Goal: Communication & Community: Participate in discussion

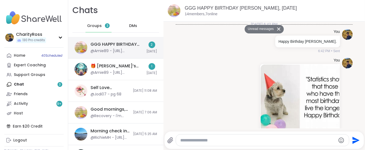
click at [121, 47] on div "GGG HAPPY BIRTHDAY Lynnette, Oct 11 @Amie89 - https://youtu.be/XR7Oux1NFBQ?si=8…" at bounding box center [117, 47] width 53 height 12
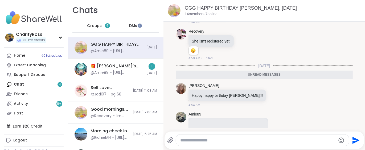
scroll to position [219, 0]
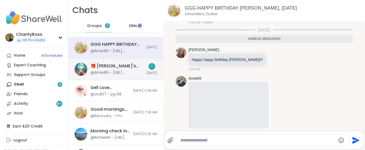
click at [121, 73] on div "@Amie89 - https://youtu.be/XR7Oux1NFBQ?si=8O21d7D2b6BniRf0" at bounding box center [117, 72] width 53 height 5
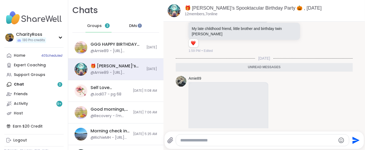
scroll to position [479, 0]
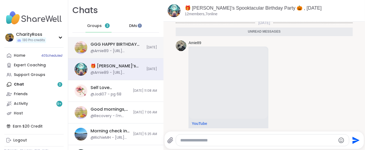
click at [147, 48] on span "[DATE]" at bounding box center [152, 47] width 11 height 5
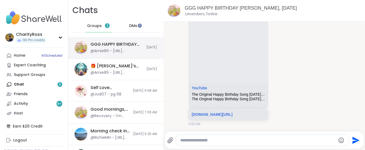
scroll to position [0, 0]
click at [93, 29] on div "Groups 3" at bounding box center [99, 25] width 26 height 13
click at [92, 26] on span "Groups" at bounding box center [94, 25] width 15 height 5
click at [99, 45] on div "GGG HAPPY BIRTHDAY [PERSON_NAME], [DATE]" at bounding box center [117, 44] width 53 height 6
click at [132, 27] on span "DMs" at bounding box center [133, 25] width 8 height 5
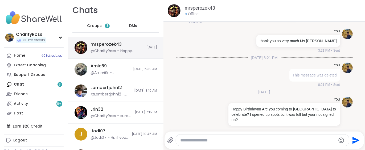
click at [125, 44] on div "mrsperozek43 @CharityRoss - Happy Birthday!!!! Are you coming to GGG to celebra…" at bounding box center [117, 47] width 53 height 12
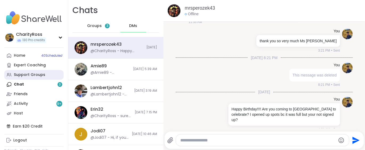
click at [37, 77] on link "Support Groups" at bounding box center [33, 75] width 59 height 10
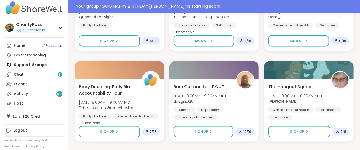
scroll to position [333, 0]
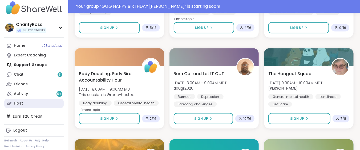
click at [27, 103] on link "Host" at bounding box center [33, 103] width 59 height 10
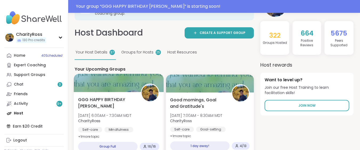
scroll to position [35, 0]
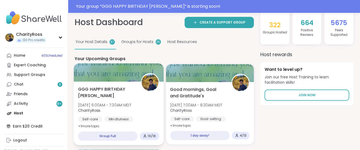
click at [105, 125] on div "GGG HAPPY BIRTHDAY Lynnette Sat, Oct 11 | 6:00AM - 7:30AM MDT CharityRoss Self-…" at bounding box center [119, 112] width 90 height 63
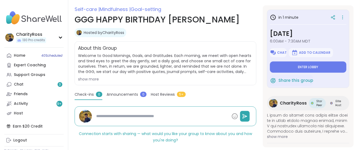
scroll to position [78, 0]
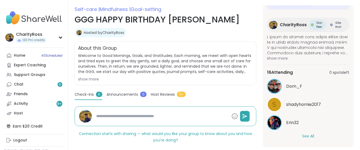
click at [303, 134] on button "See All" at bounding box center [308, 136] width 12 height 6
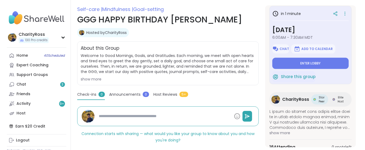
scroll to position [3, 0]
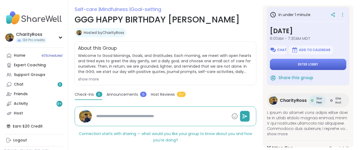
click at [305, 64] on span "Enter lobby" at bounding box center [308, 64] width 20 height 4
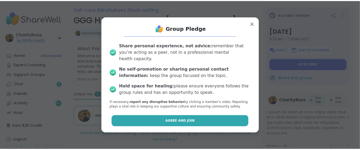
scroll to position [84, 0]
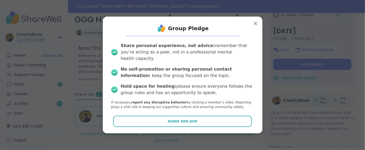
click at [215, 116] on button "Agree and Join" at bounding box center [182, 120] width 139 height 11
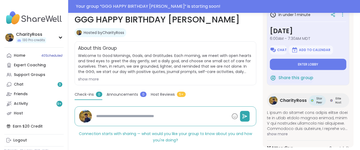
type textarea "*"
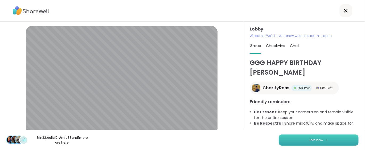
click at [303, 137] on button "Join now" at bounding box center [319, 139] width 80 height 11
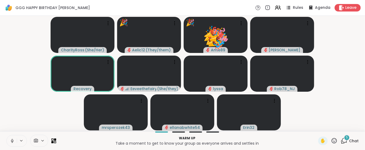
click at [331, 140] on icon at bounding box center [334, 140] width 7 height 7
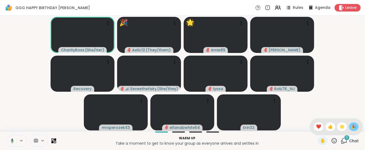
click at [352, 125] on span "🎉" at bounding box center [354, 126] width 5 height 6
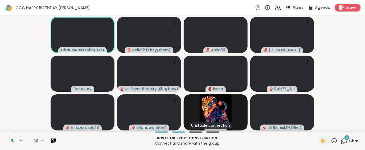
click at [286, 7] on icon at bounding box center [288, 7] width 7 height 7
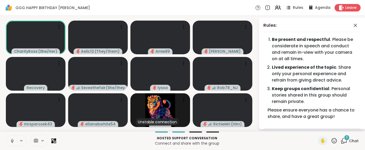
click at [353, 25] on icon at bounding box center [356, 25] width 6 height 6
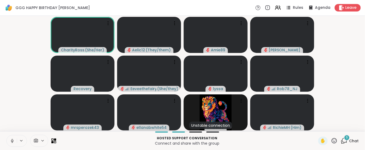
click at [344, 140] on div "6" at bounding box center [347, 137] width 6 height 6
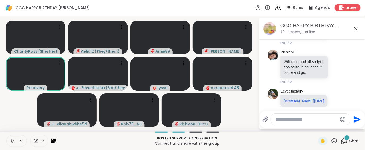
scroll to position [1080, 0]
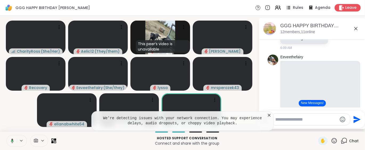
click at [268, 114] on icon at bounding box center [269, 114] width 5 height 5
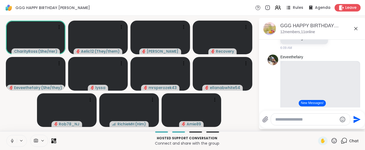
click at [10, 143] on button at bounding box center [12, 140] width 10 height 11
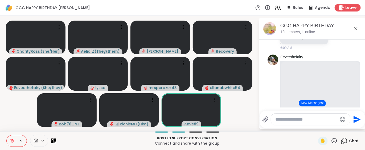
click at [10, 139] on icon at bounding box center [12, 140] width 5 height 5
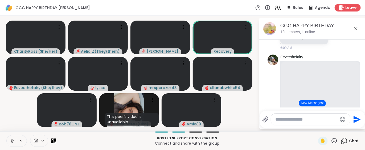
click at [14, 141] on icon at bounding box center [12, 140] width 5 height 5
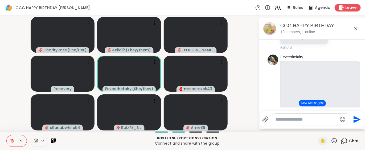
click at [14, 139] on icon at bounding box center [12, 140] width 5 height 5
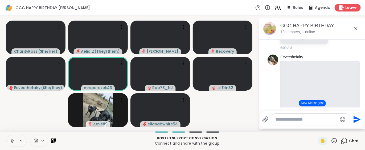
click at [317, 102] on button "New Messages!" at bounding box center [312, 103] width 27 height 6
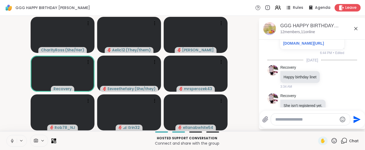
scroll to position [249, 0]
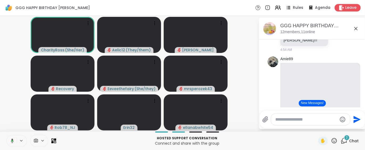
drag, startPoint x: 315, startPoint y: 107, endPoint x: 315, endPoint y: 104, distance: 2.9
click at [315, 104] on button "New Messages!" at bounding box center [312, 103] width 27 height 6
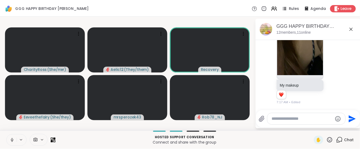
scroll to position [2017, 0]
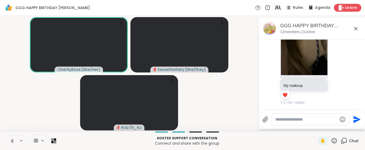
click at [346, 7] on span "Leave" at bounding box center [352, 8] width 12 height 6
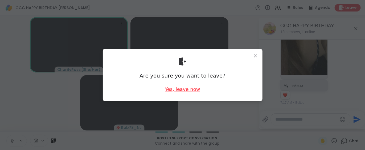
click at [192, 91] on div "Yes, leave now" at bounding box center [182, 89] width 35 height 7
click at [191, 88] on div "Yes, leave now" at bounding box center [182, 89] width 35 height 7
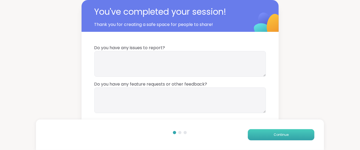
click at [277, 135] on span "Continue" at bounding box center [281, 134] width 15 height 5
